Goal: Information Seeking & Learning: Check status

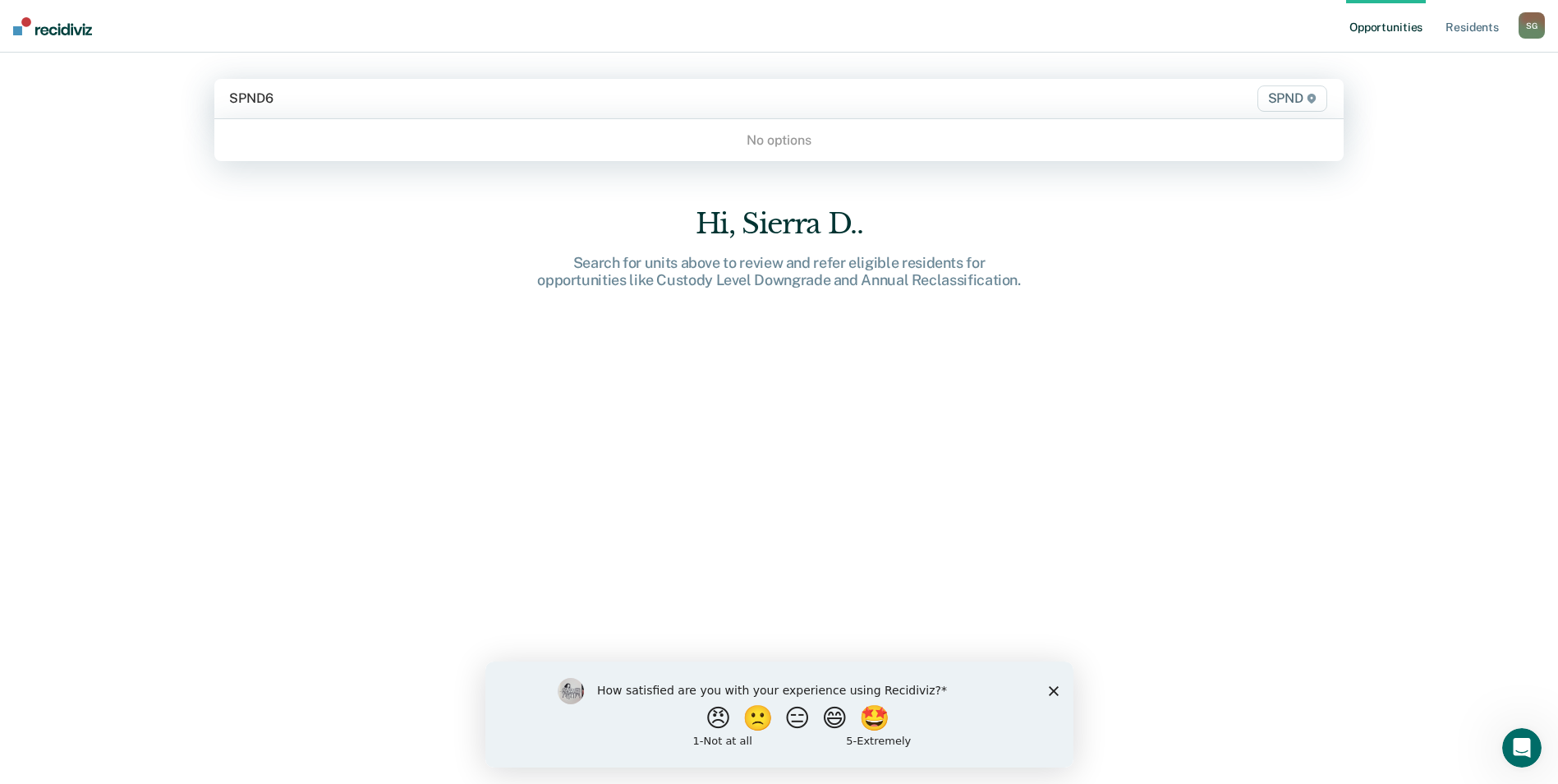
type input "SPND"
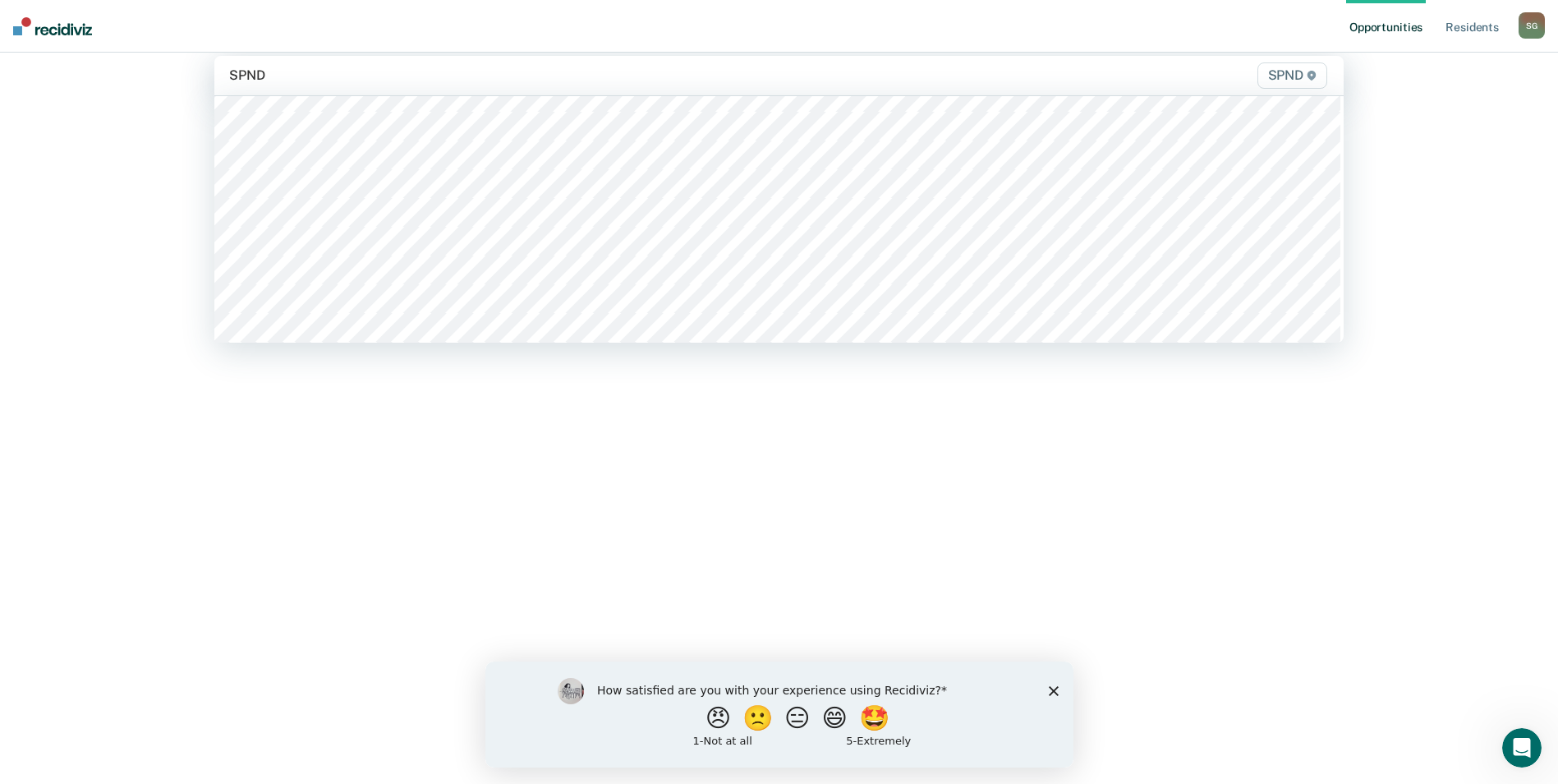
scroll to position [329, 0]
type input "sp"
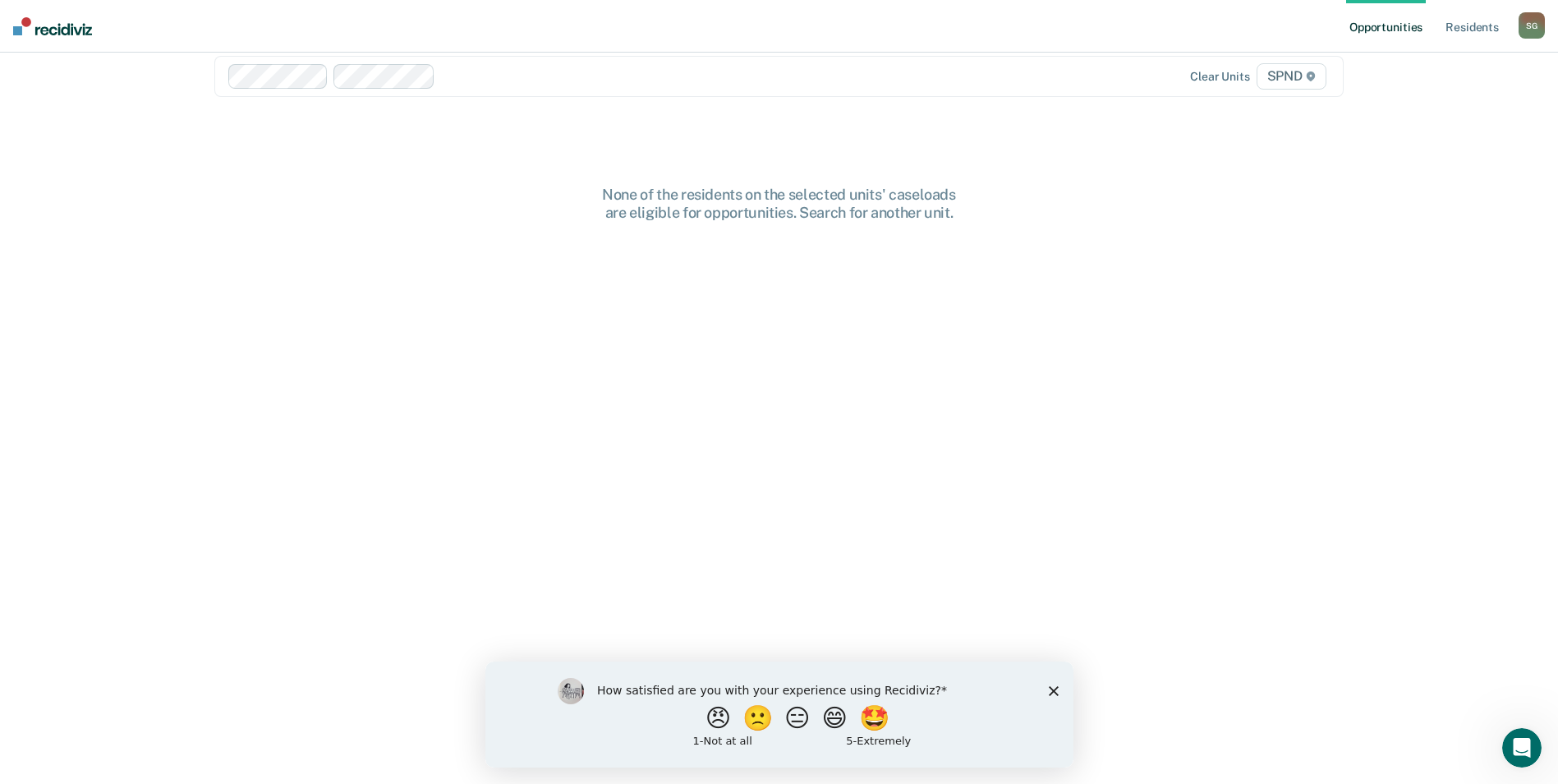
click at [842, 262] on div "None of the residents on the selected units' caseloads are eligible for opportu…" at bounding box center [779, 485] width 1130 height 600
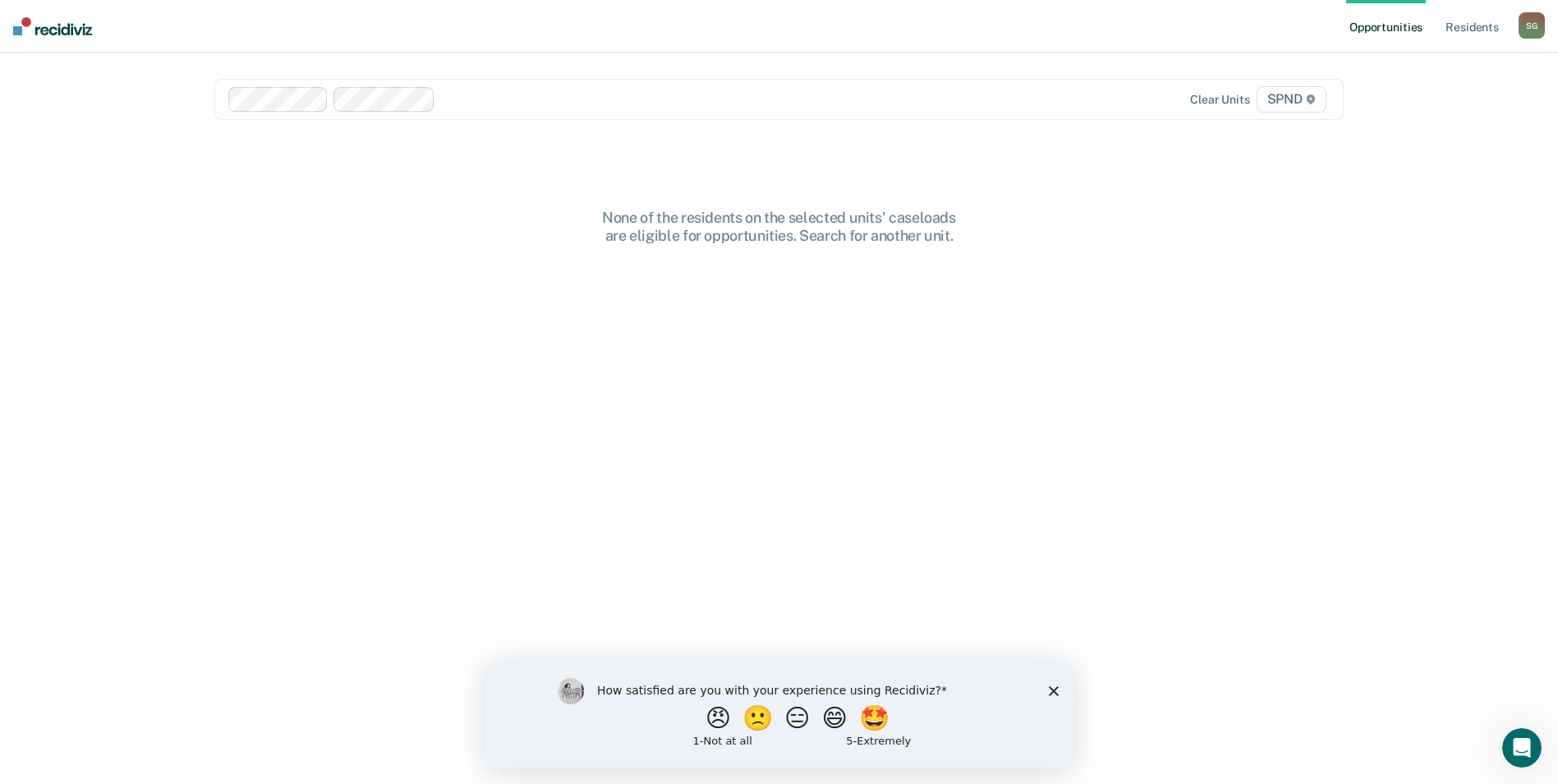
click at [1047, 688] on div "How satisfied are you with your experience using Recidiviz? 😠 🙁 😑 😄 🤩 1 - Not a…" at bounding box center [778, 713] width 588 height 106
click at [1050, 689] on icon "Close survey" at bounding box center [1053, 690] width 10 height 10
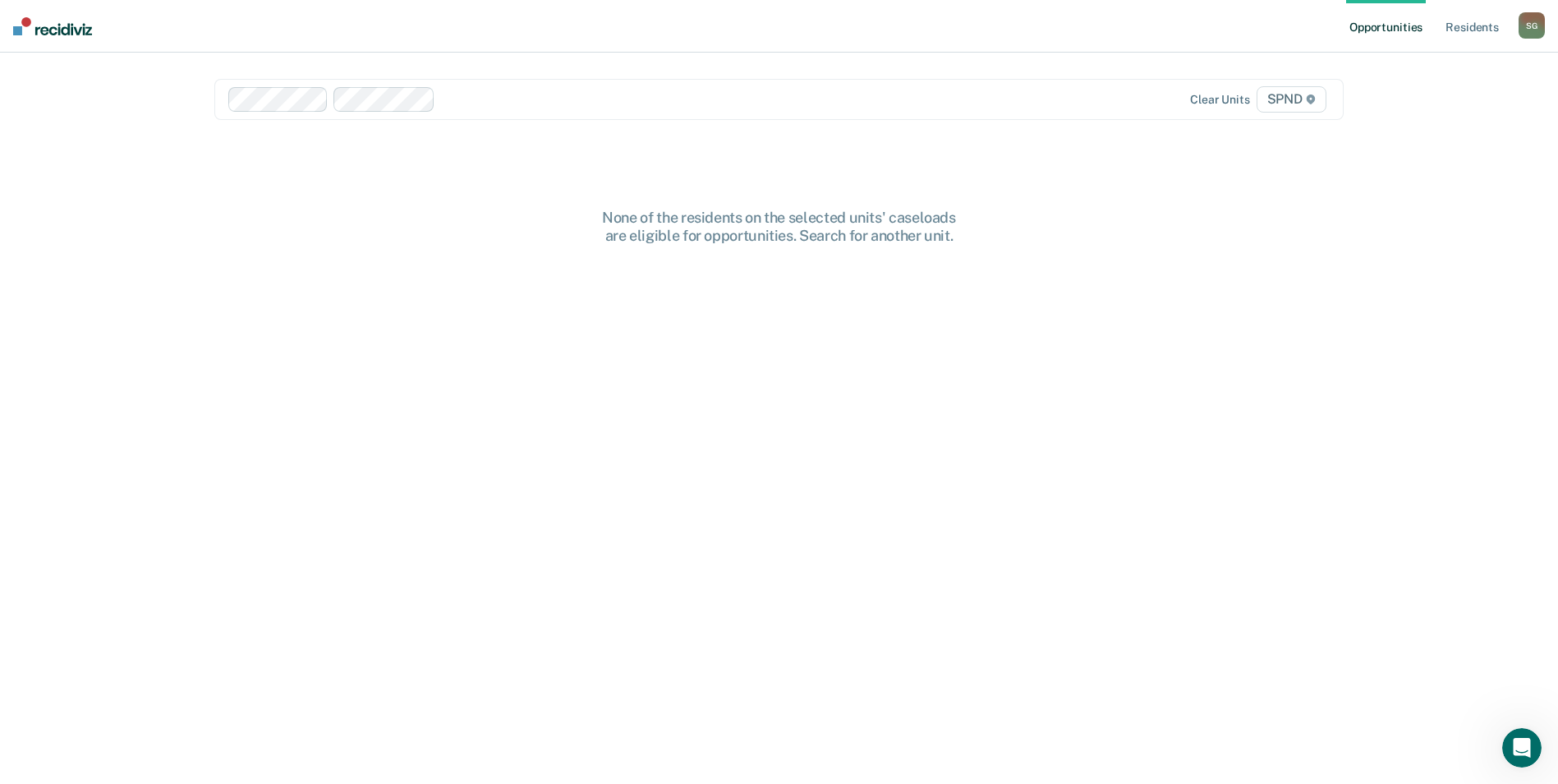
click at [575, 100] on div at bounding box center [719, 98] width 555 height 19
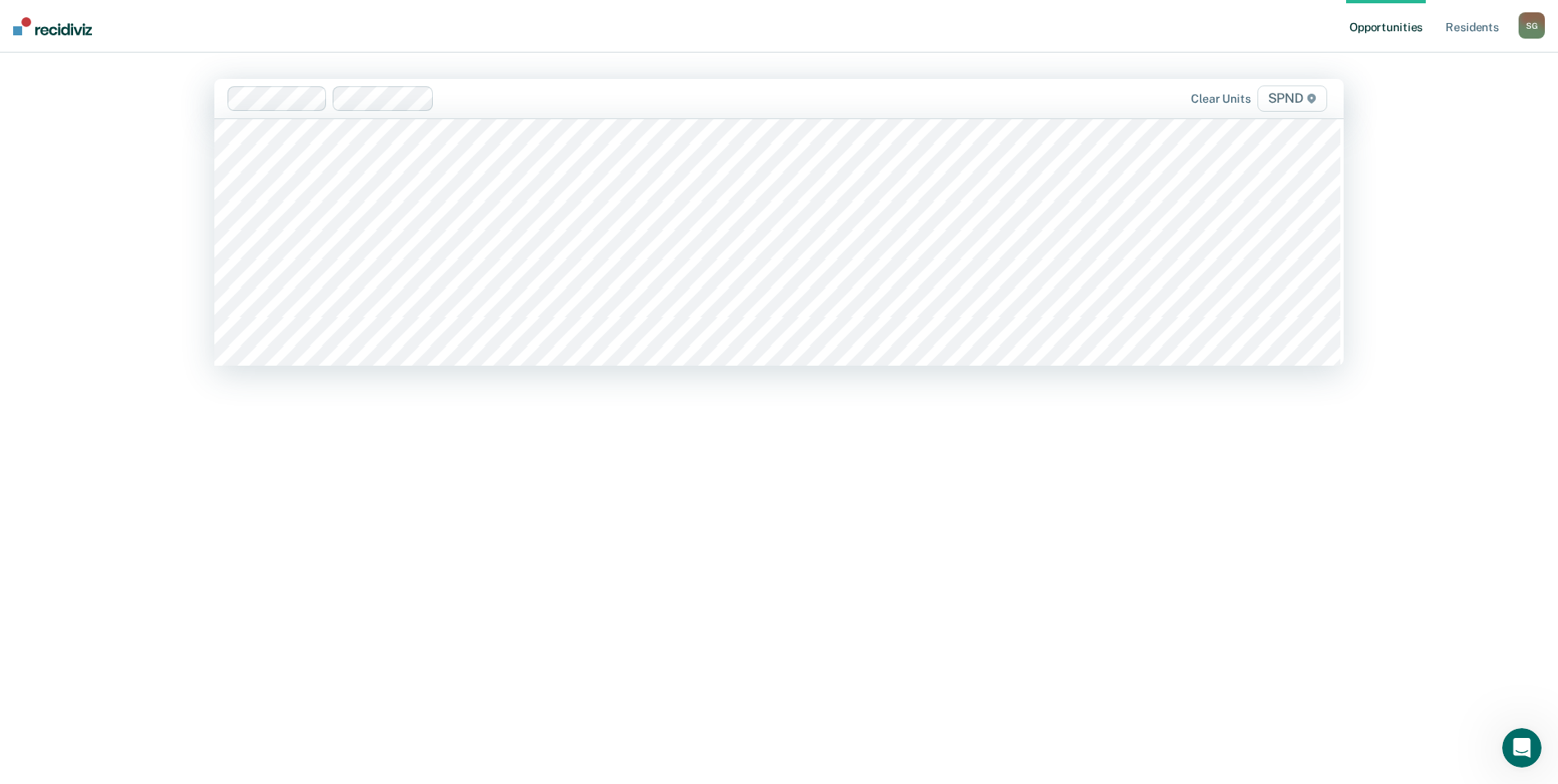
scroll to position [1232, 0]
type input "SP"
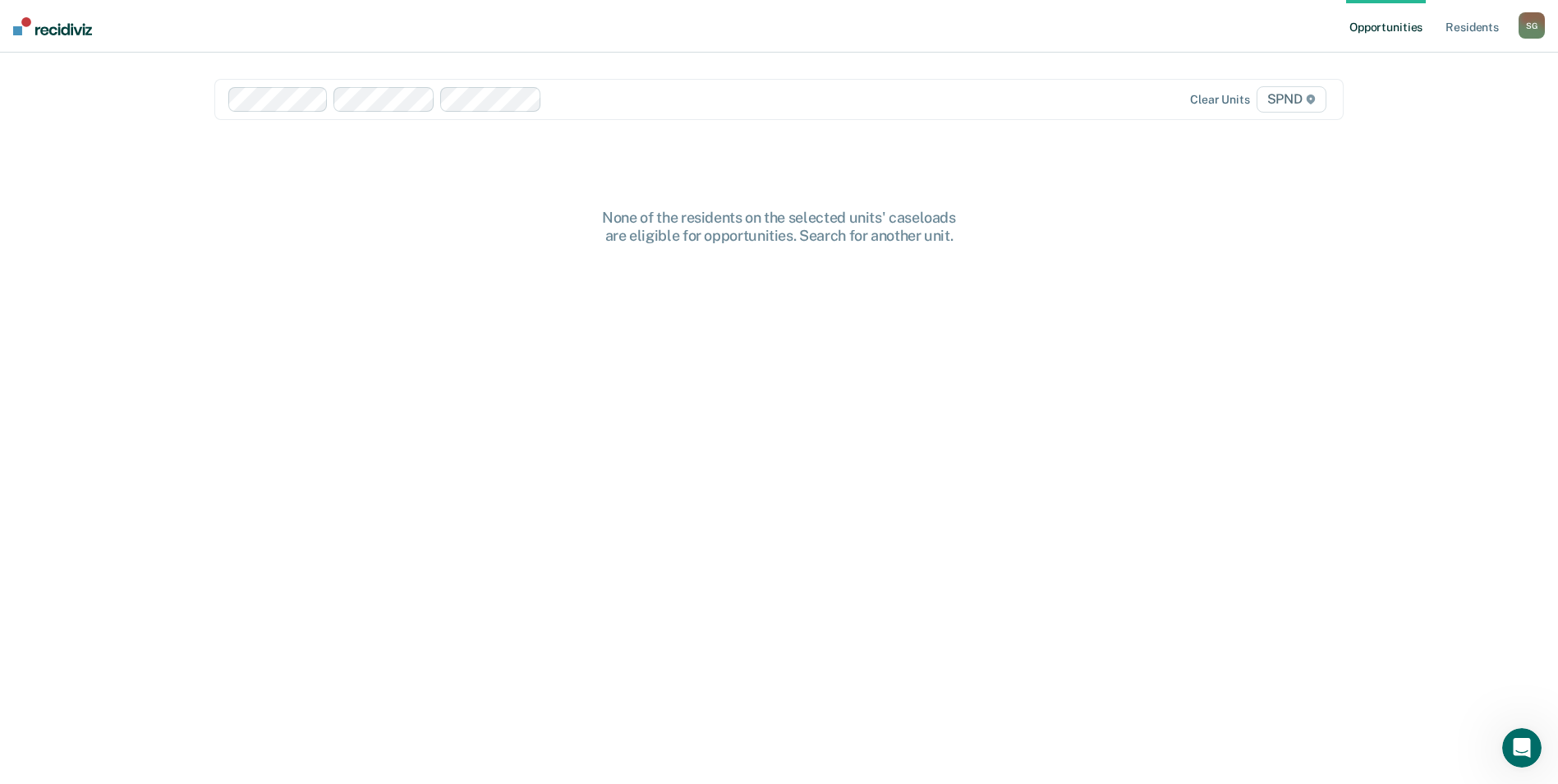
click at [607, 92] on div at bounding box center [772, 98] width 448 height 19
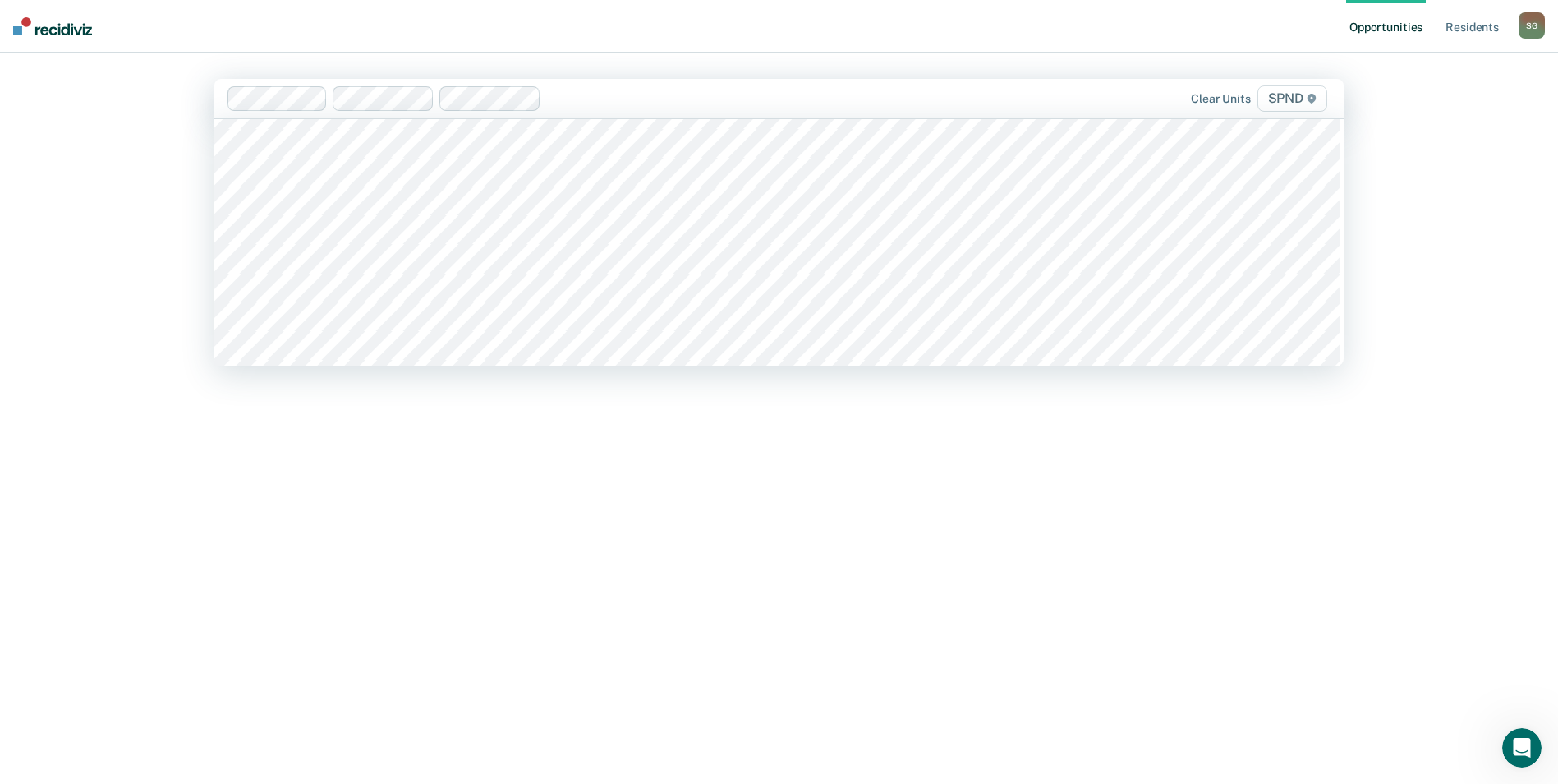
scroll to position [657, 0]
type input "sp"
click at [1126, 108] on div "Clear units SPND" at bounding box center [1165, 98] width 331 height 26
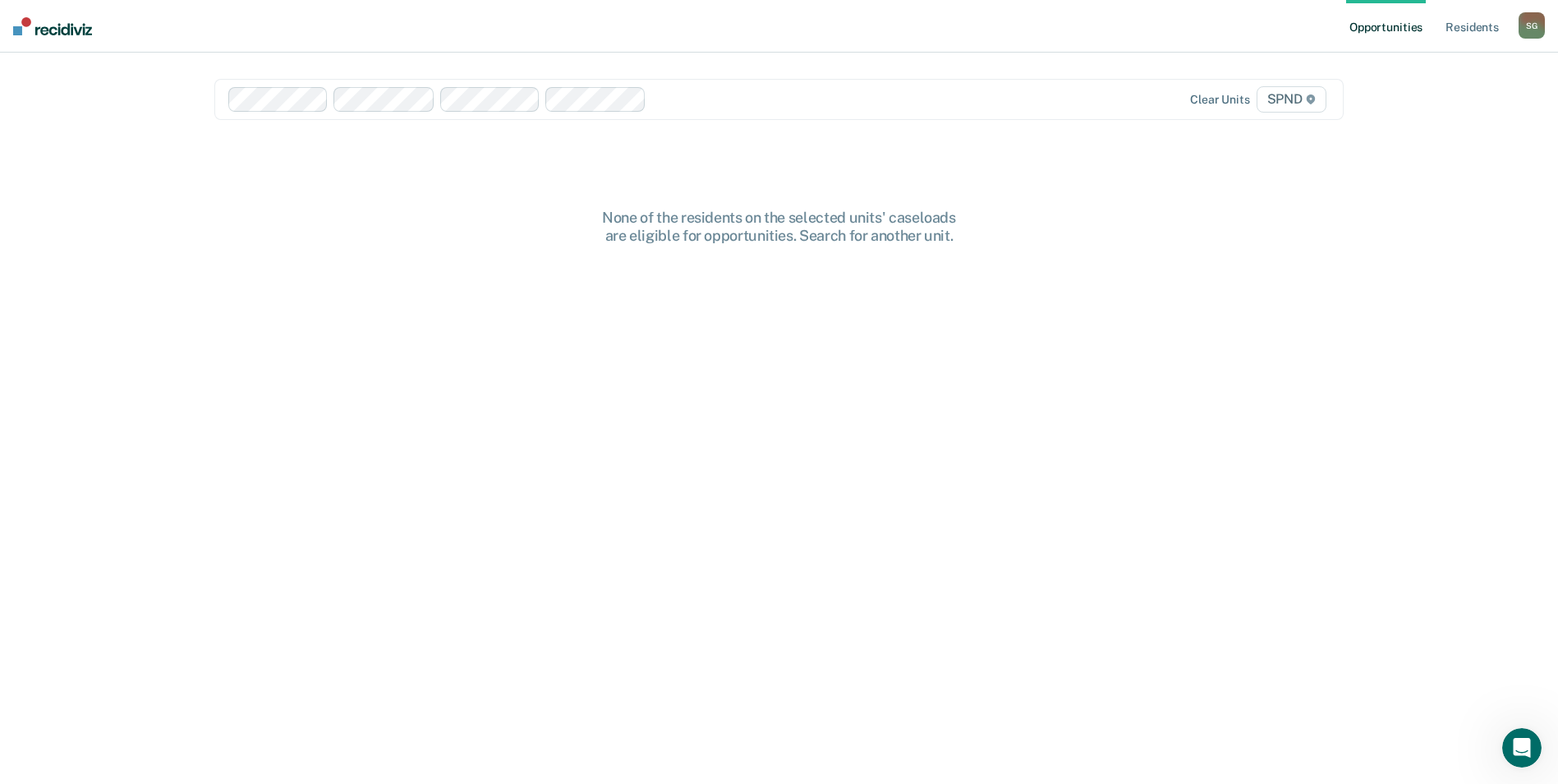
click at [1126, 108] on div "Clear units SPND" at bounding box center [1164, 99] width 331 height 26
click at [1464, 24] on link "Resident s" at bounding box center [1472, 26] width 60 height 52
click at [1414, 26] on link "Opportunities" at bounding box center [1398, 26] width 80 height 52
click at [1481, 20] on link "Resident s" at bounding box center [1472, 26] width 60 height 52
click at [1430, 29] on link "Opportunities" at bounding box center [1398, 26] width 80 height 52
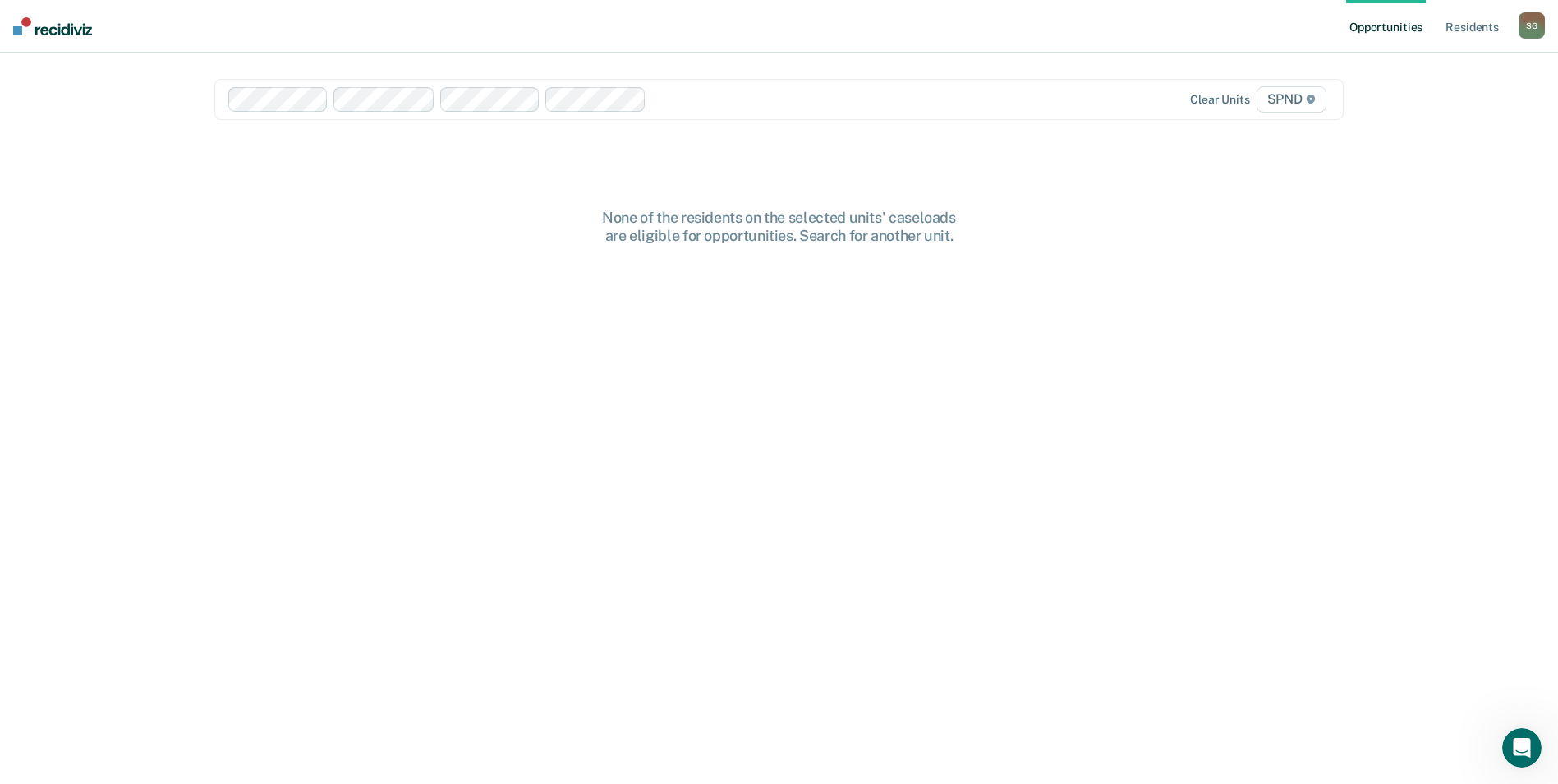
click at [686, 224] on div "None of the residents on the selected units' caseloads are eligible for opportu…" at bounding box center [779, 226] width 526 height 35
click at [1532, 24] on div "S G" at bounding box center [1532, 25] width 26 height 26
click at [1253, 193] on main "Clear units SPND None of the residents on the selected units' caseloads are eli…" at bounding box center [779, 398] width 1169 height 691
click at [1285, 94] on span "SPND" at bounding box center [1291, 99] width 70 height 26
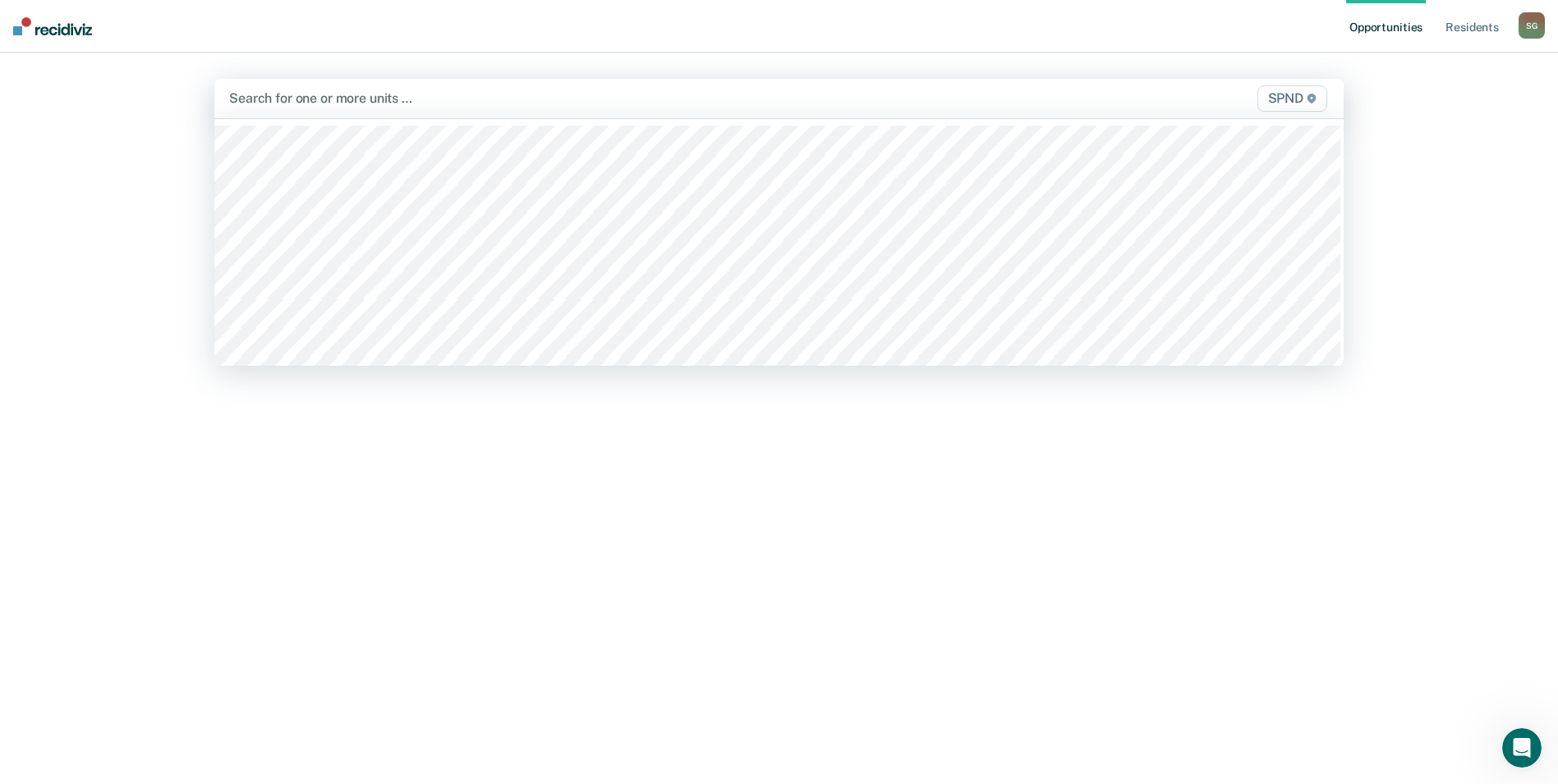
click at [318, 95] on div at bounding box center [613, 98] width 769 height 19
type input "spnd"
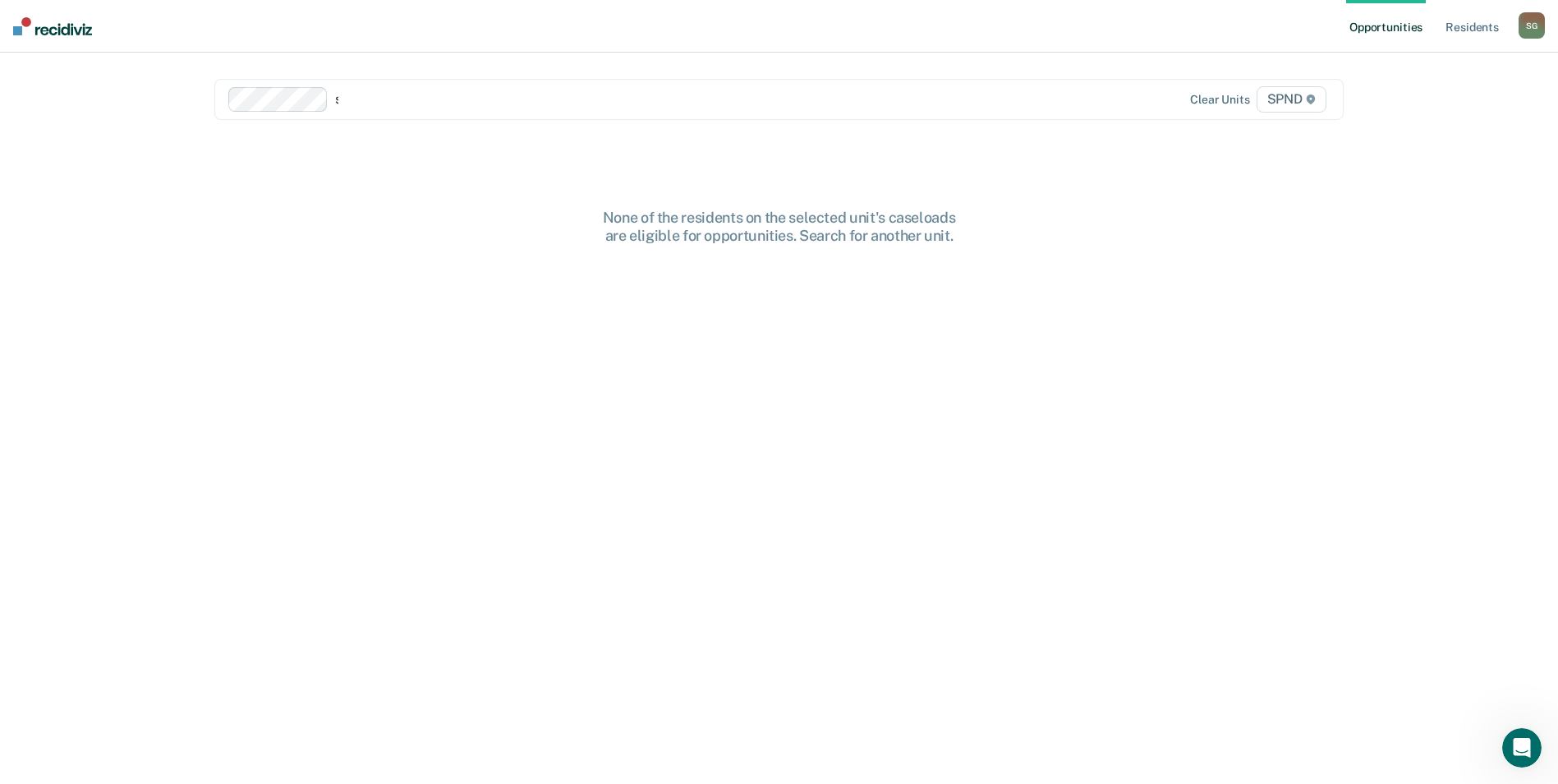
type input "sp"
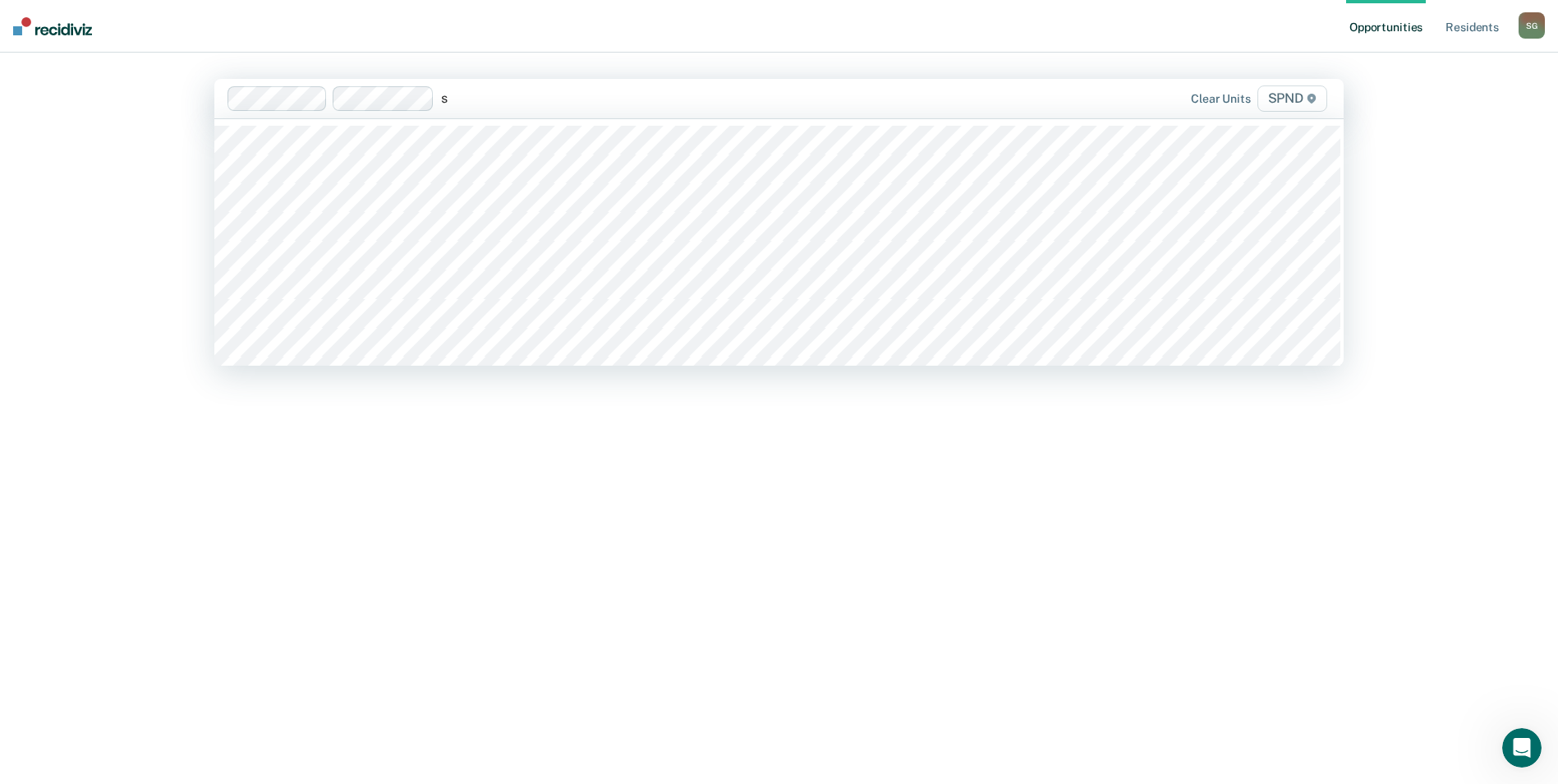
type input "sp"
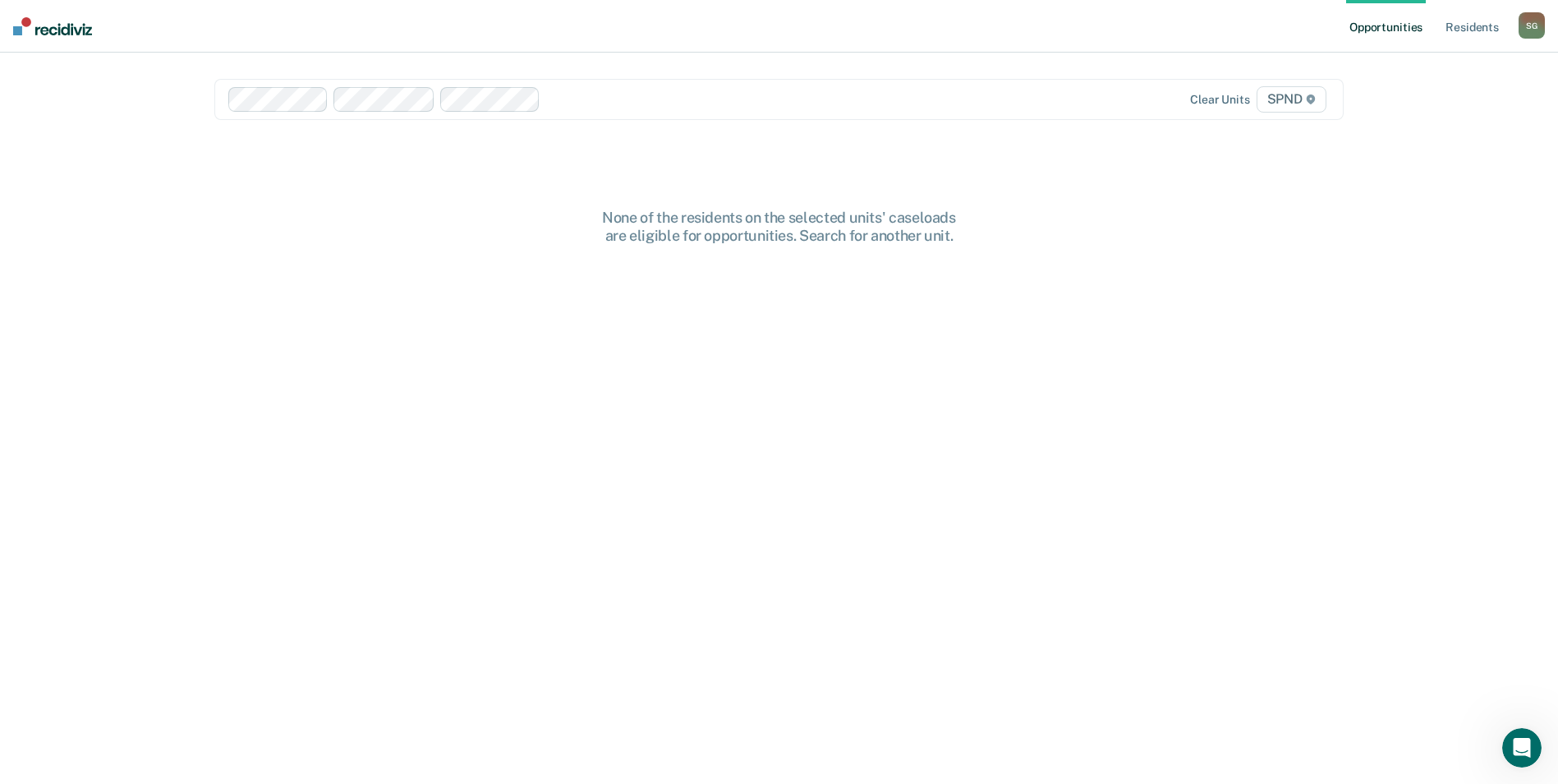
click at [610, 106] on div at bounding box center [772, 98] width 451 height 19
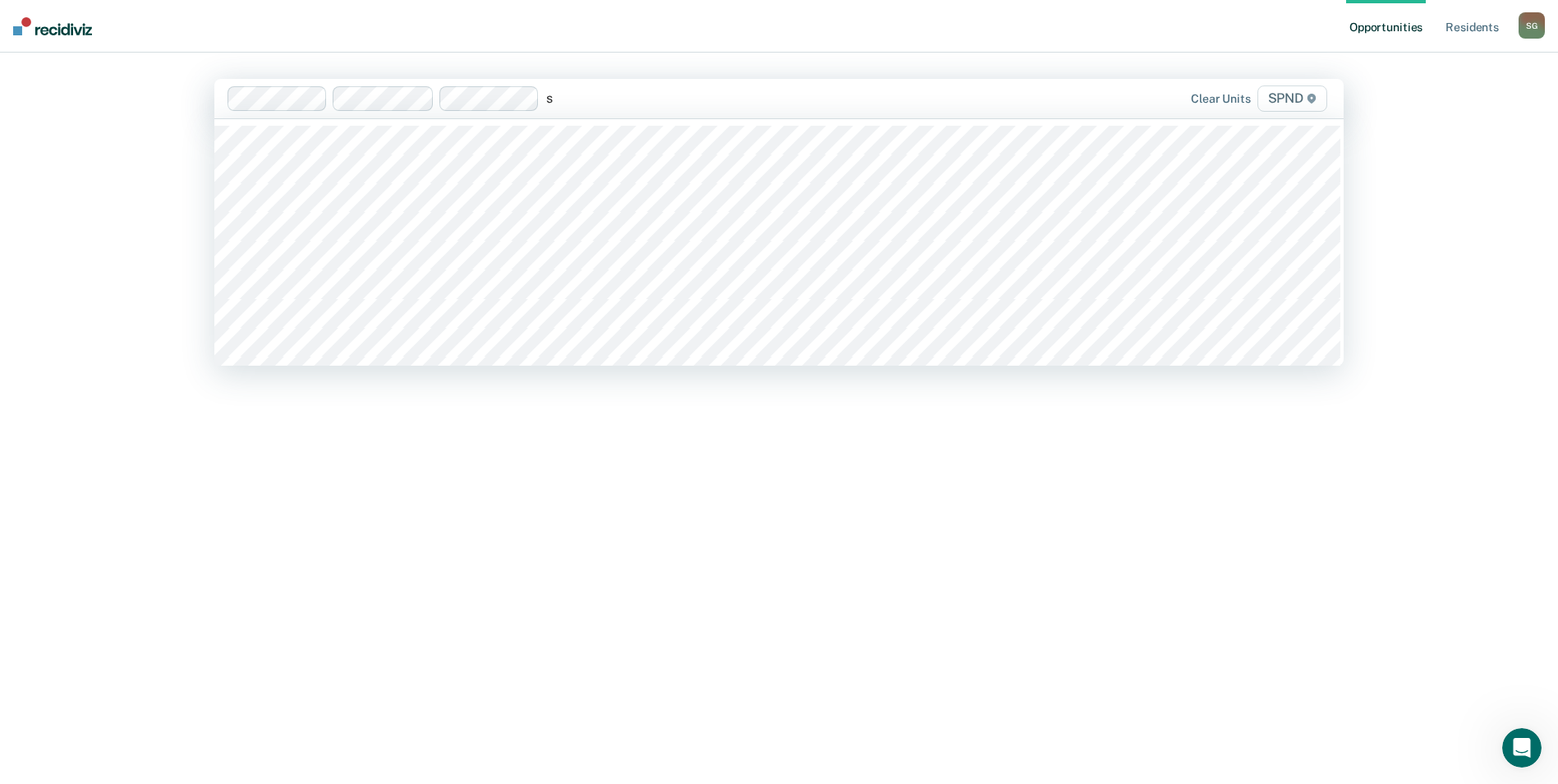
type input "sp"
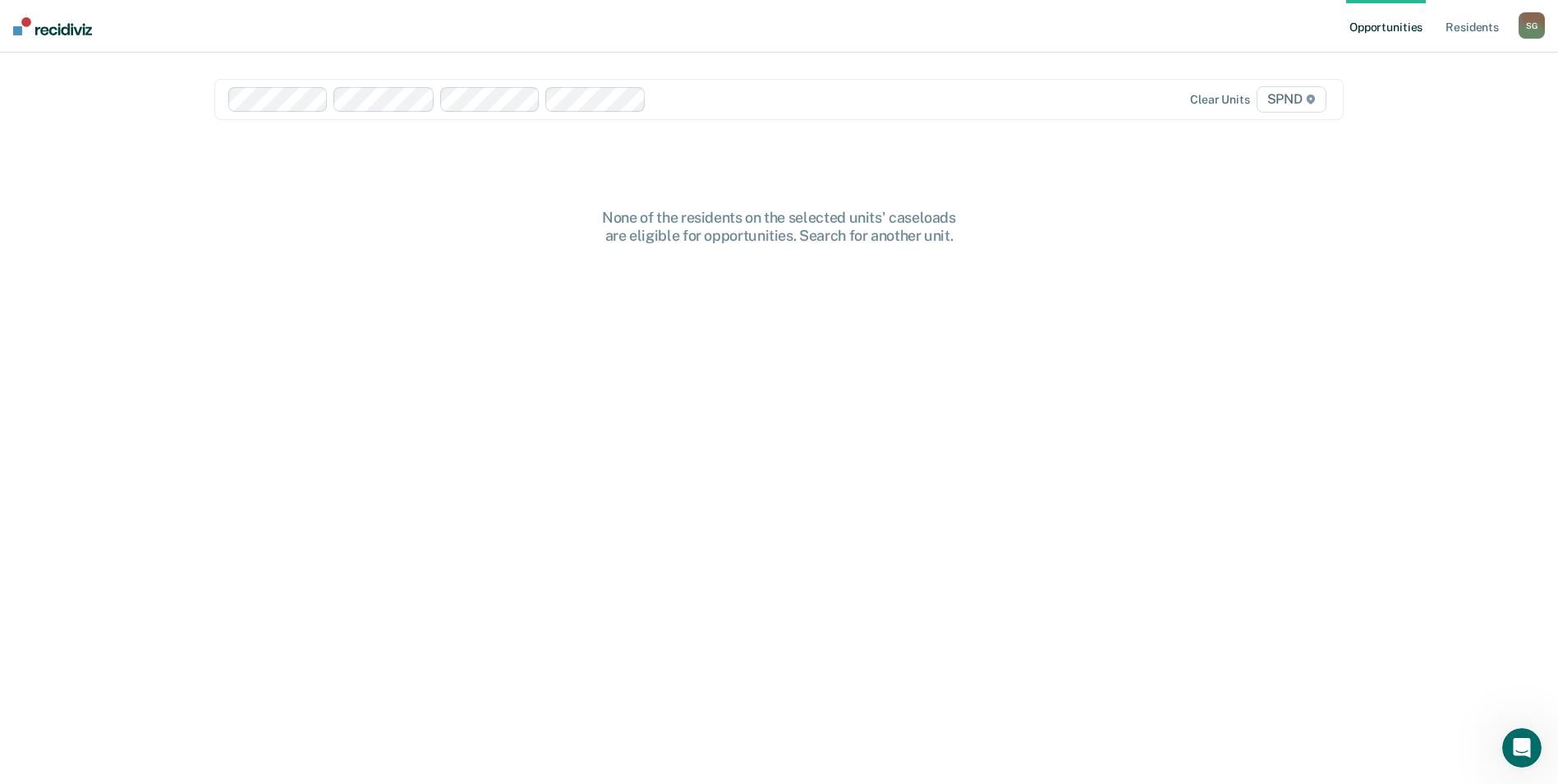
click at [390, 272] on div "None of the residents on the selected units' caseloads are eligible for opportu…" at bounding box center [779, 508] width 1130 height 600
click at [753, 232] on div "None of the residents on the selected units' caseloads are eligible for opportu…" at bounding box center [779, 226] width 526 height 35
click at [1468, 34] on link "Resident s" at bounding box center [1472, 26] width 60 height 52
click at [1438, 30] on link "Opportunities" at bounding box center [1398, 26] width 80 height 52
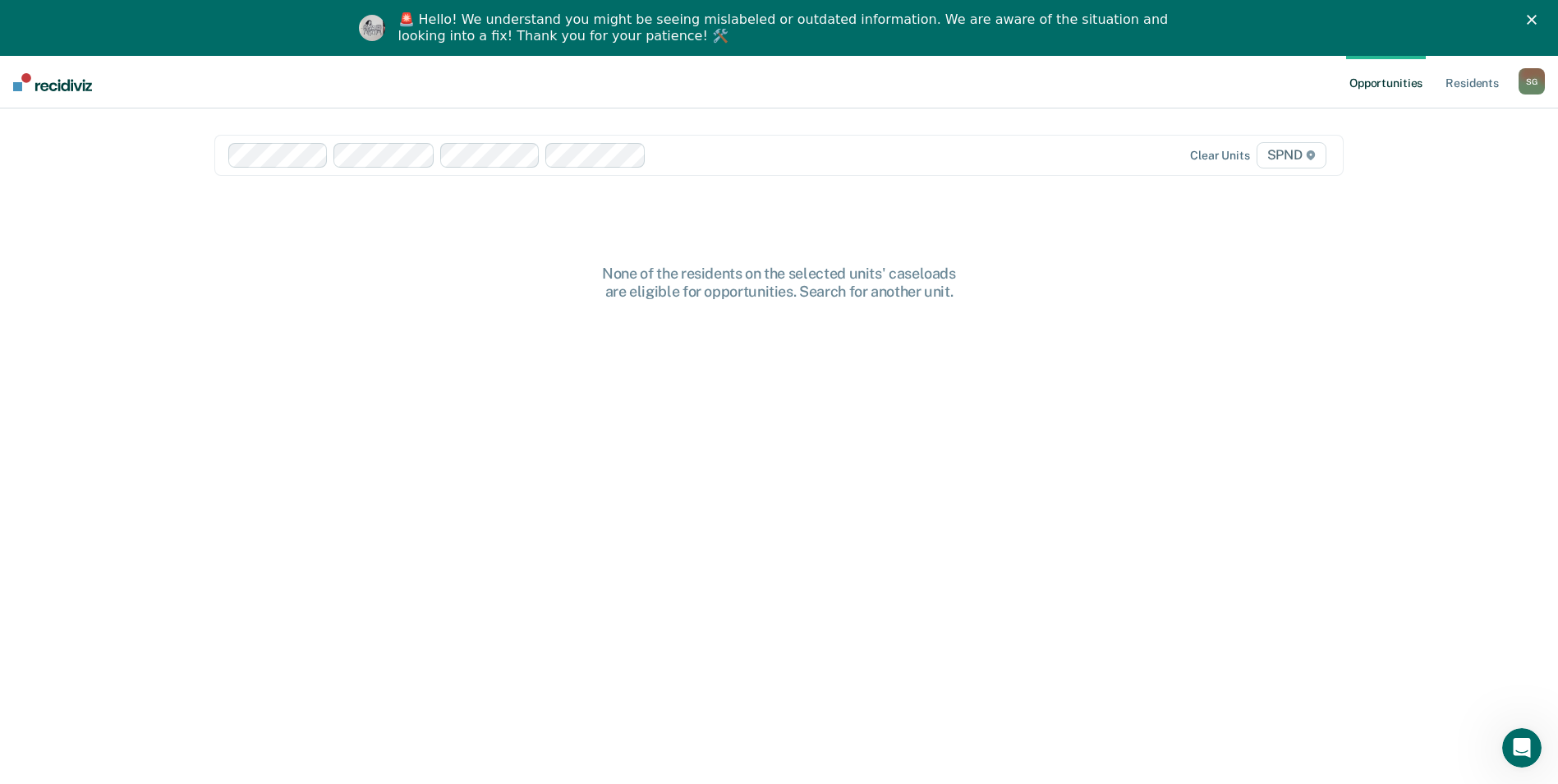
click at [405, 511] on div "None of the residents on the selected units' caseloads are eligible for opportu…" at bounding box center [779, 564] width 1130 height 600
